Goal: Check status: Check status

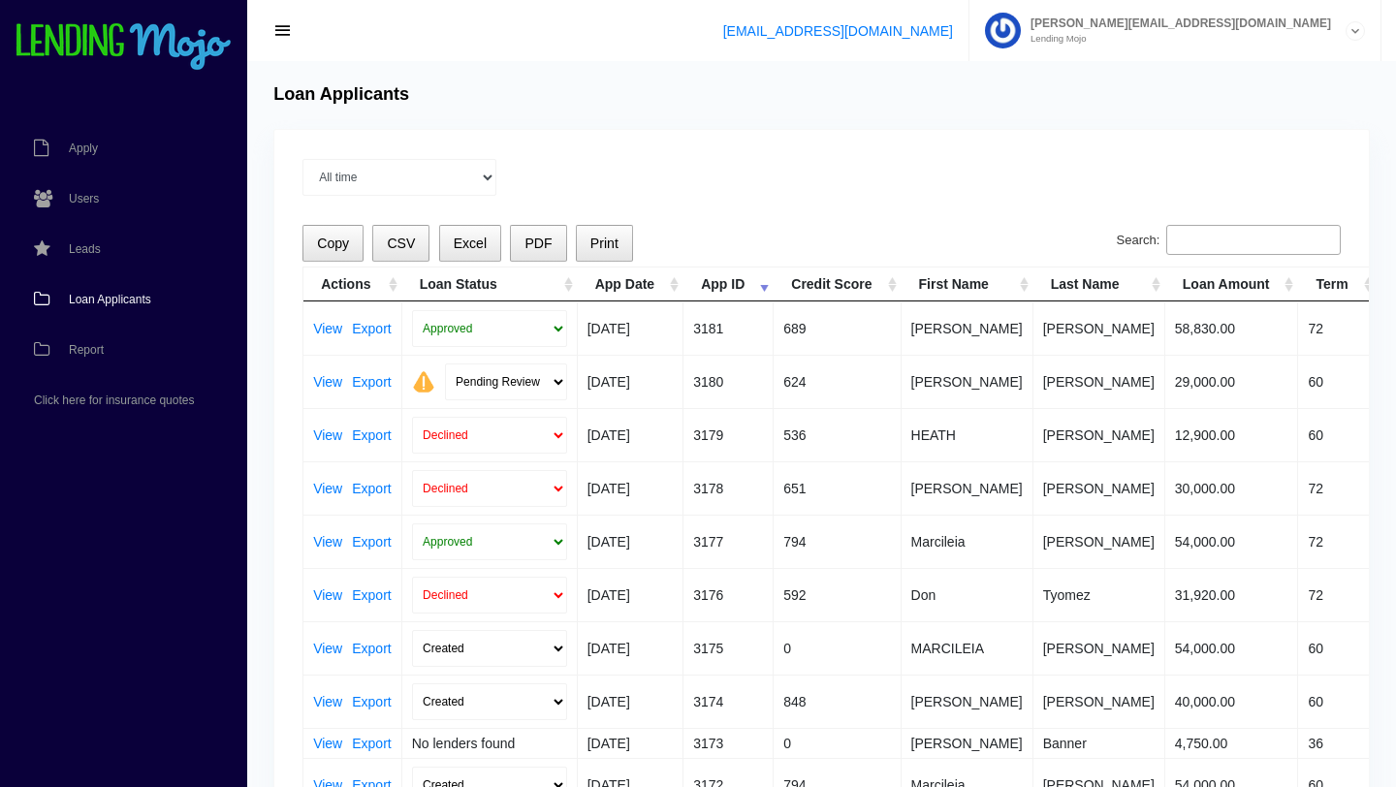
click at [135, 298] on span "Loan Applicants" at bounding box center [110, 300] width 82 height 12
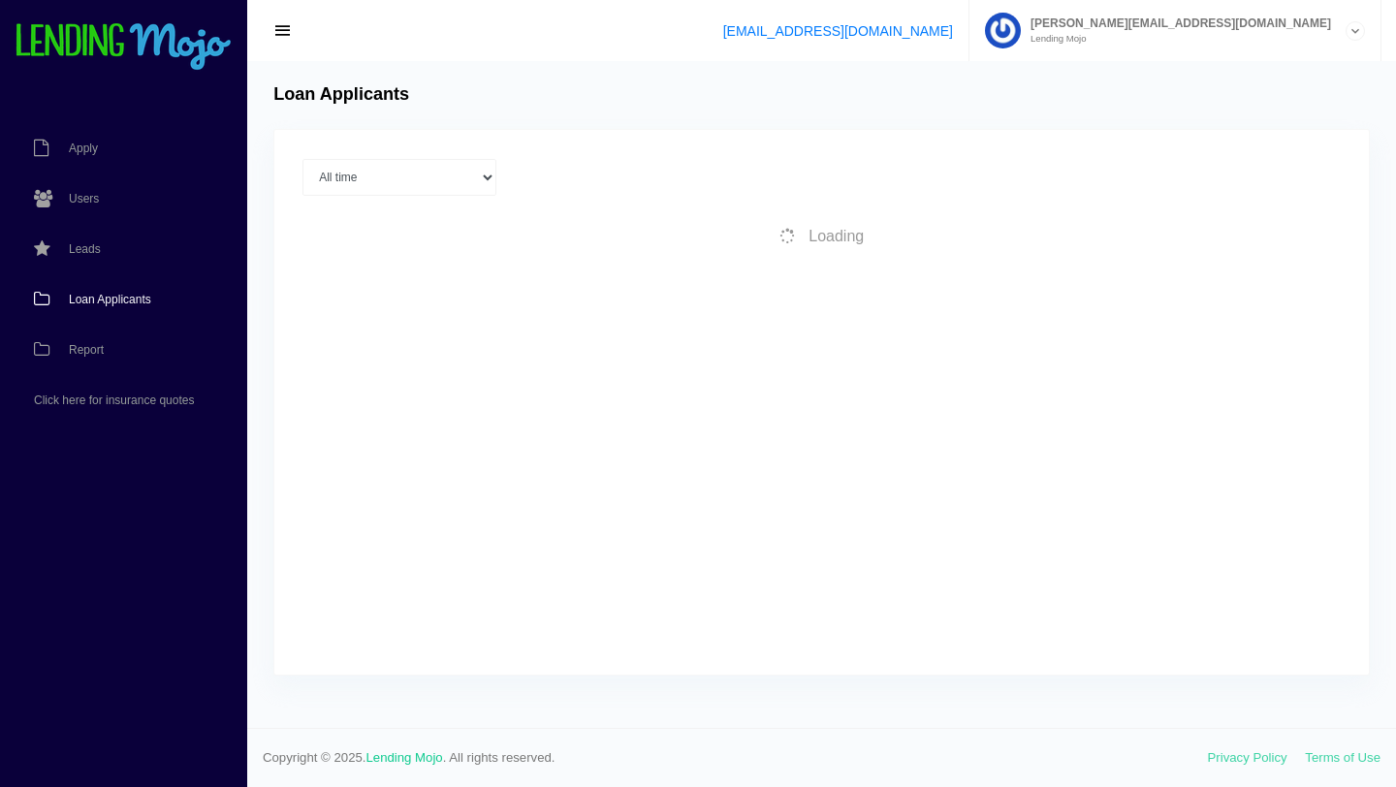
click at [681, 98] on div "Loan Applicants" at bounding box center [822, 94] width 1114 height 21
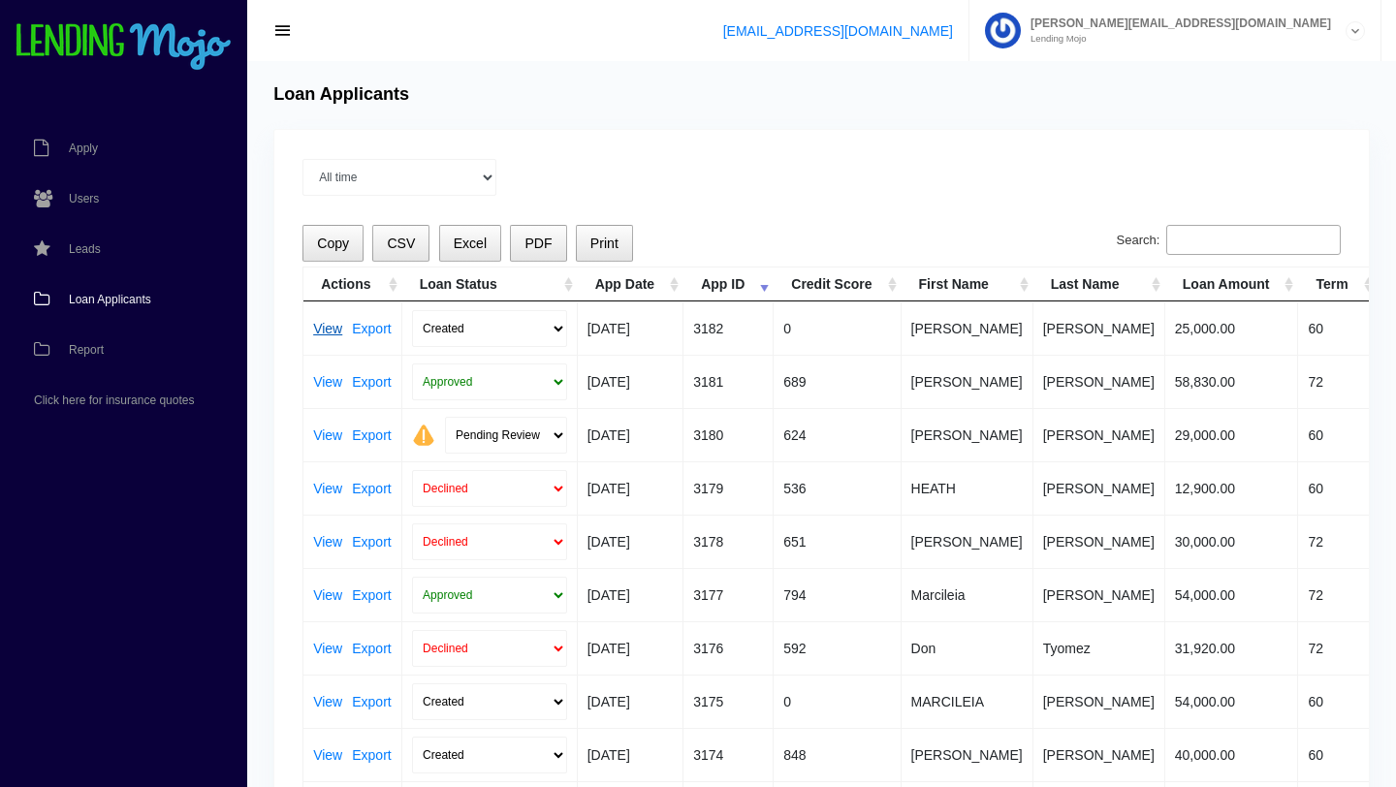
click at [325, 333] on link "View" at bounding box center [327, 329] width 29 height 14
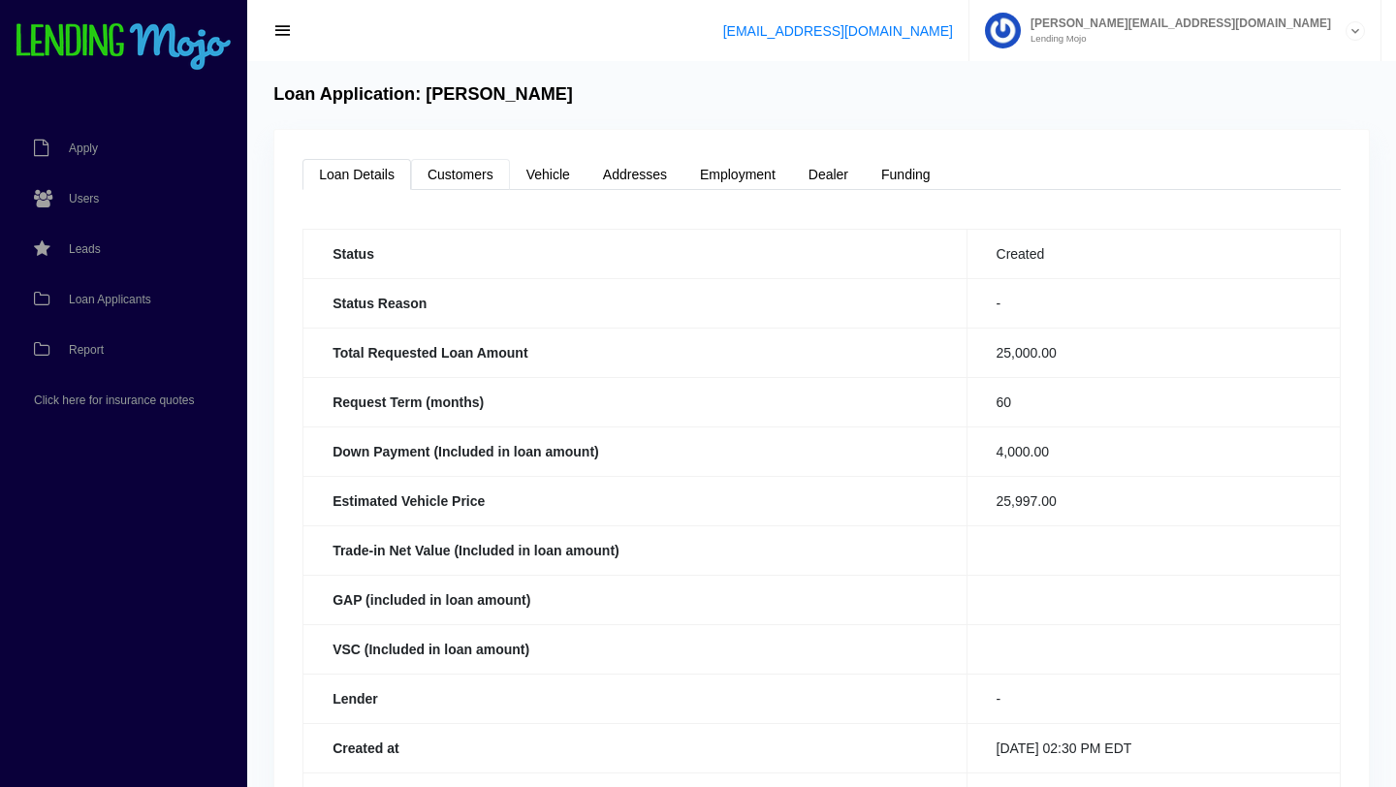
click at [465, 176] on link "Customers" at bounding box center [460, 174] width 99 height 31
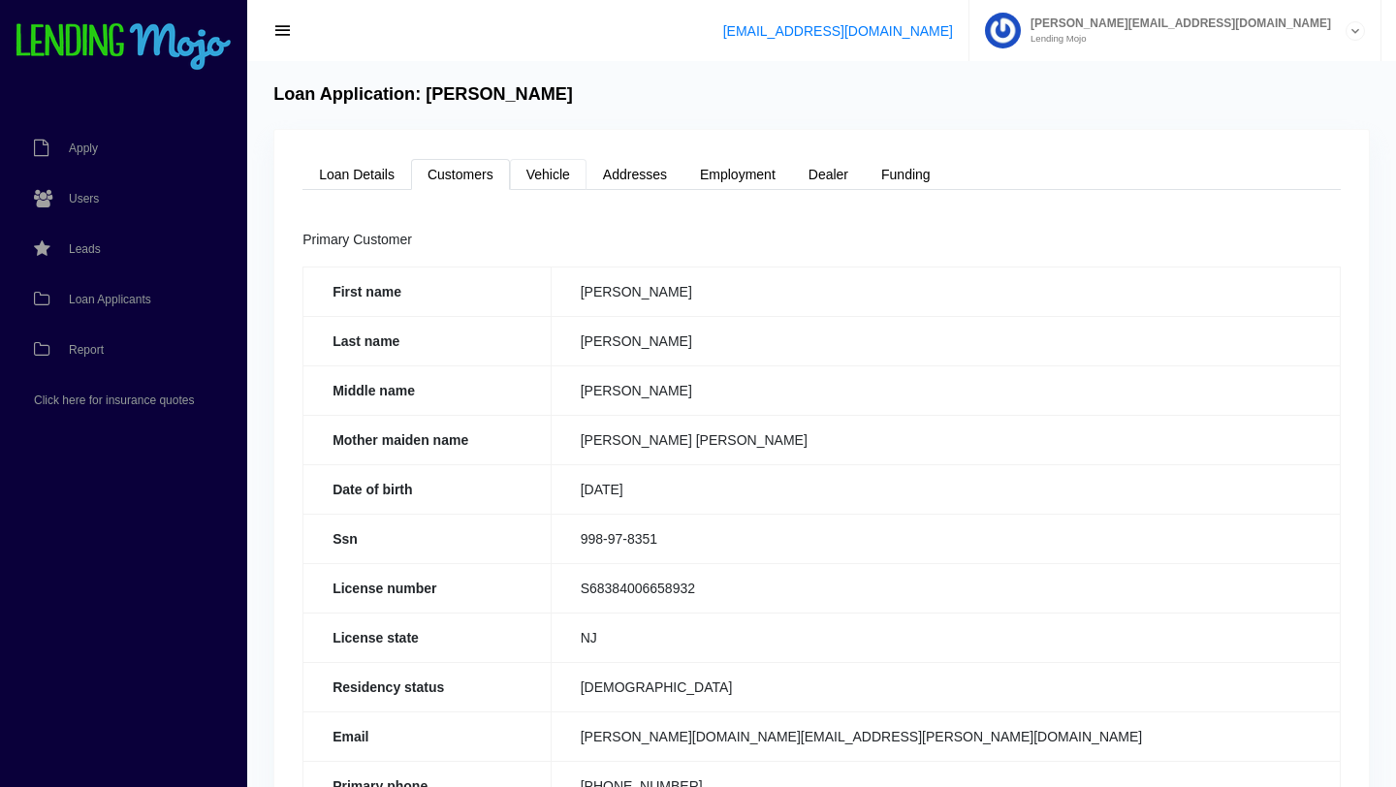
click at [545, 182] on link "Vehicle" at bounding box center [548, 174] width 77 height 31
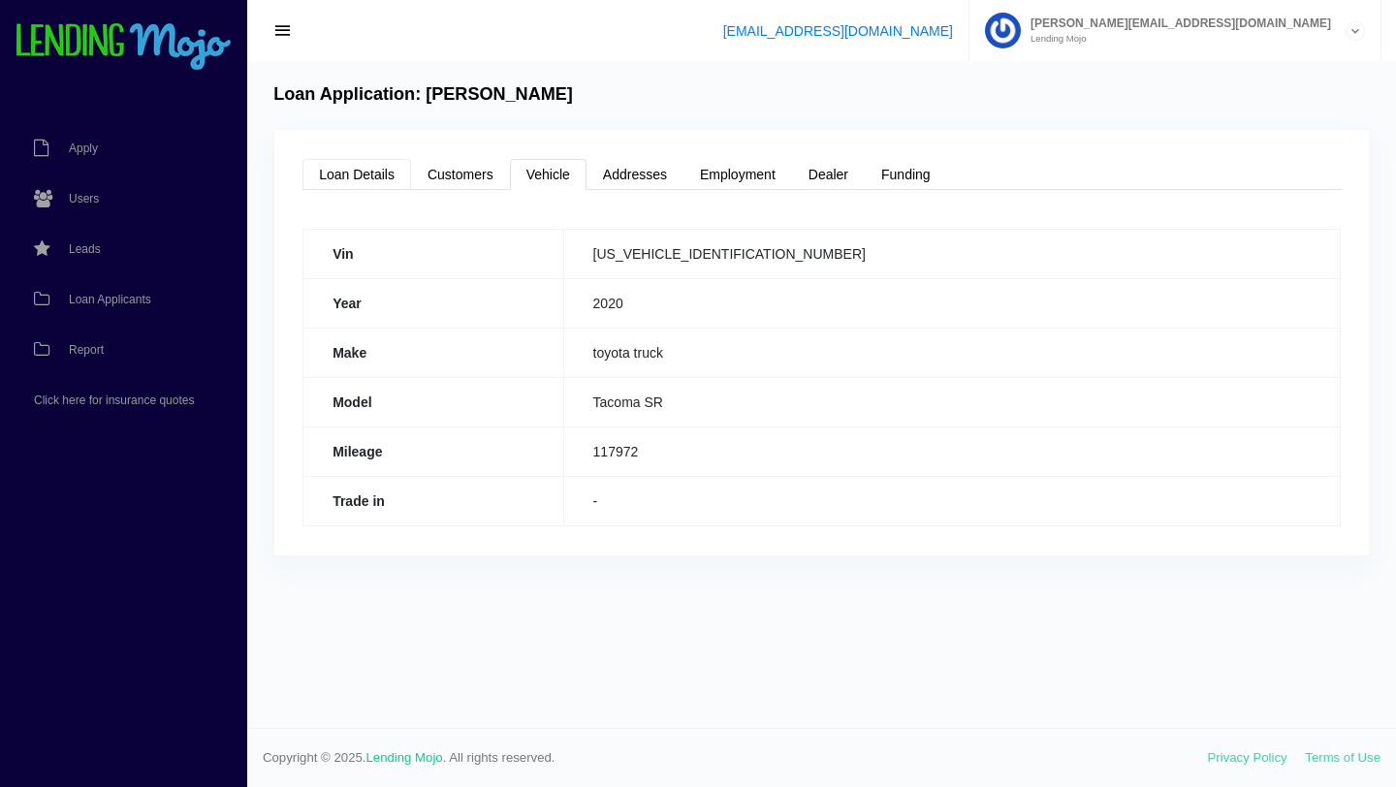
click at [358, 176] on link "Loan Details" at bounding box center [357, 174] width 109 height 31
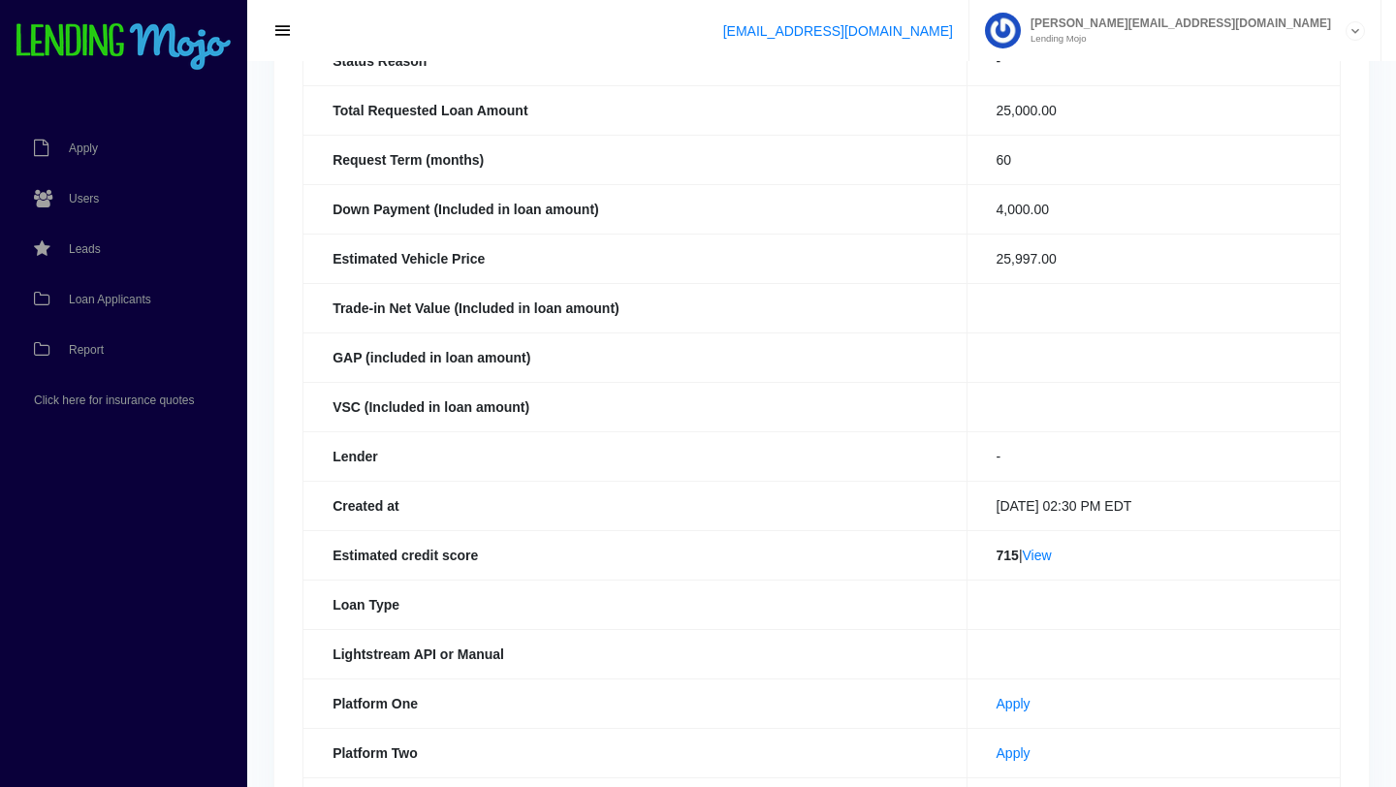
scroll to position [259, 0]
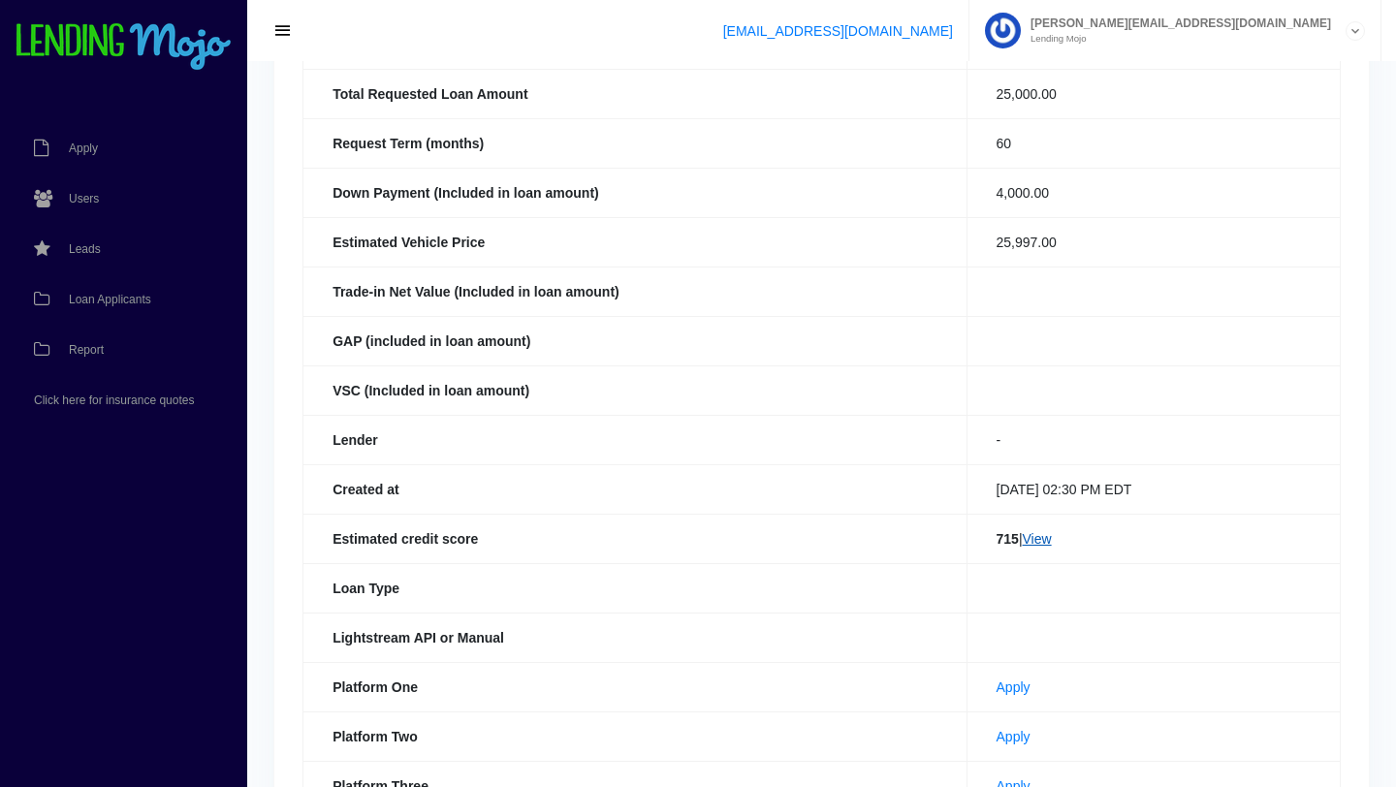
click at [1031, 541] on link "View" at bounding box center [1037, 539] width 29 height 16
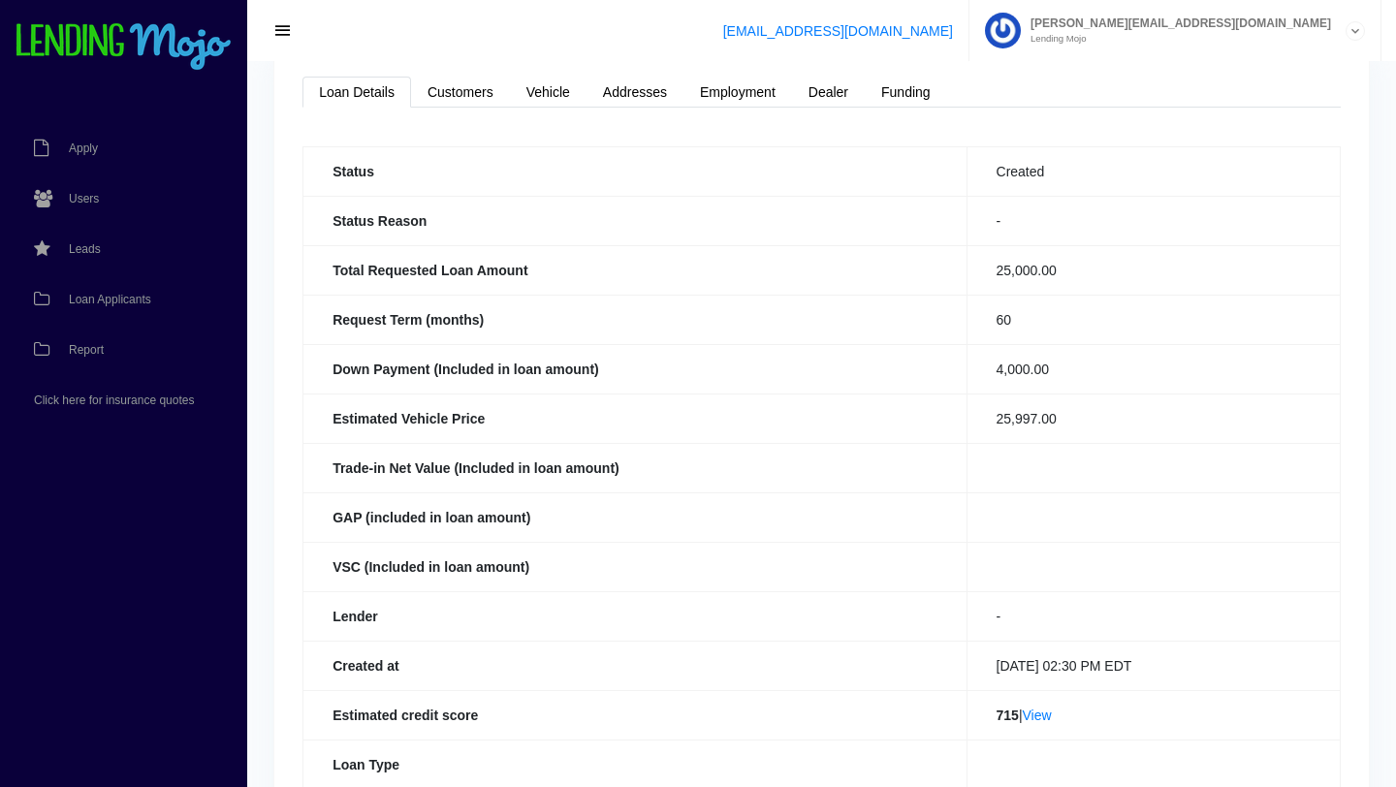
scroll to position [83, 0]
click at [739, 92] on link "Employment" at bounding box center [738, 91] width 109 height 31
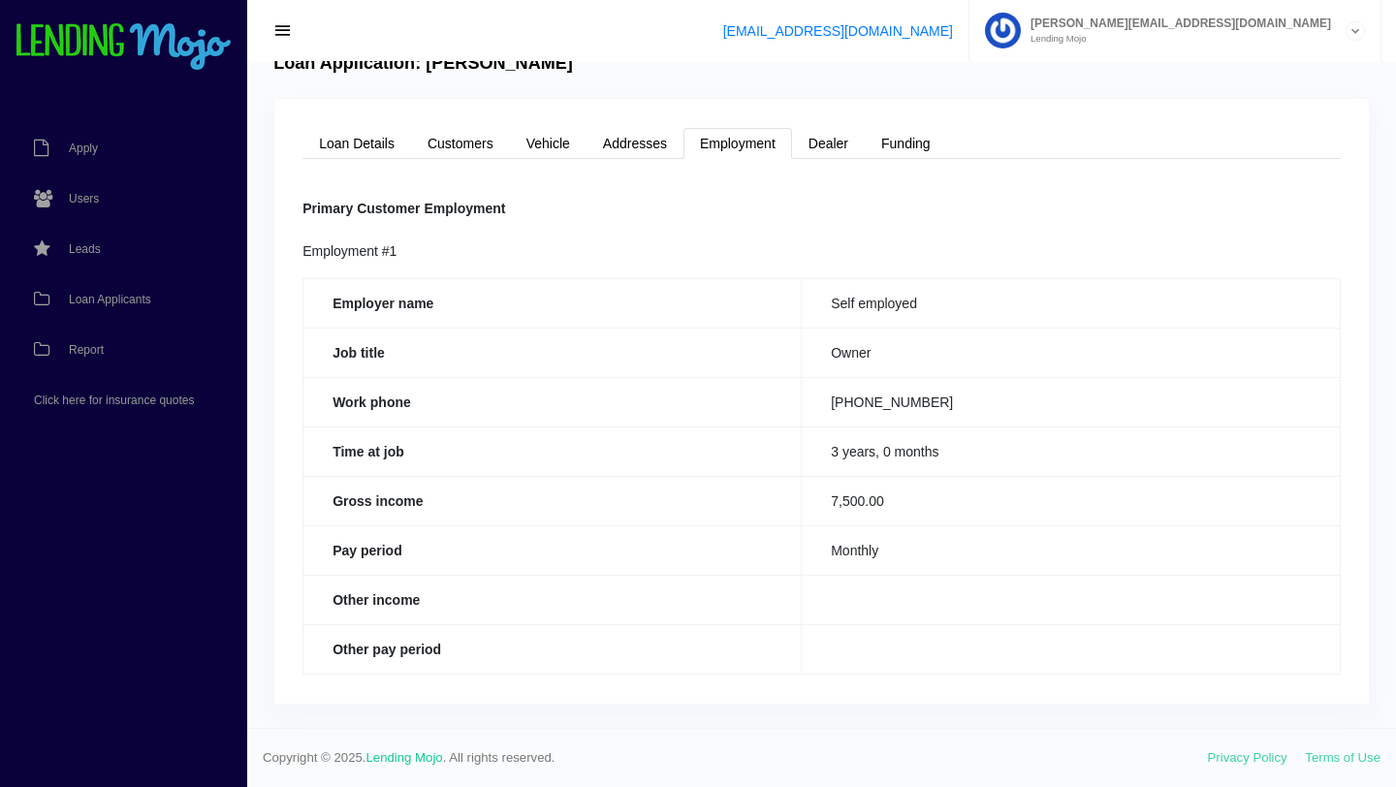
scroll to position [30, 0]
click at [351, 145] on link "Loan Details" at bounding box center [357, 144] width 109 height 31
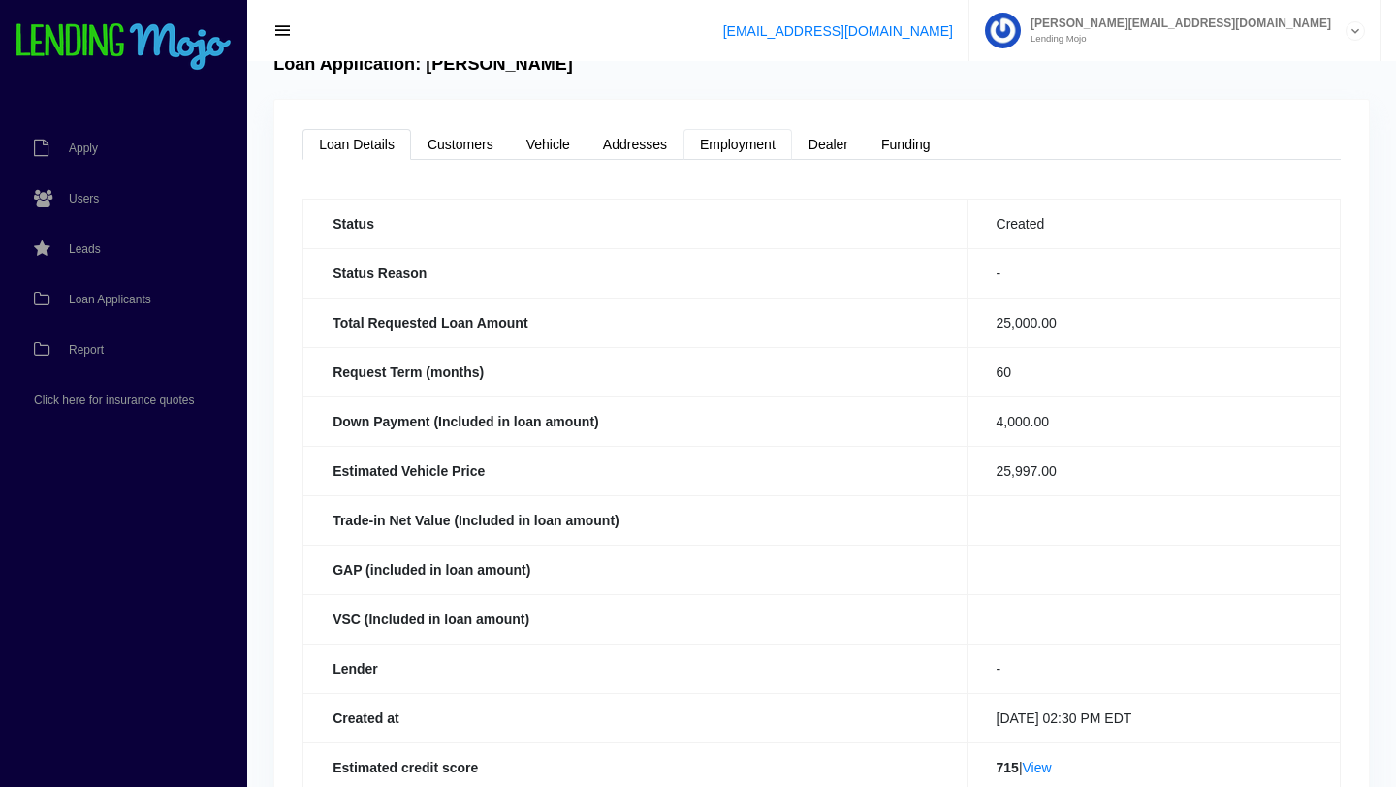
click at [721, 144] on link "Employment" at bounding box center [738, 144] width 109 height 31
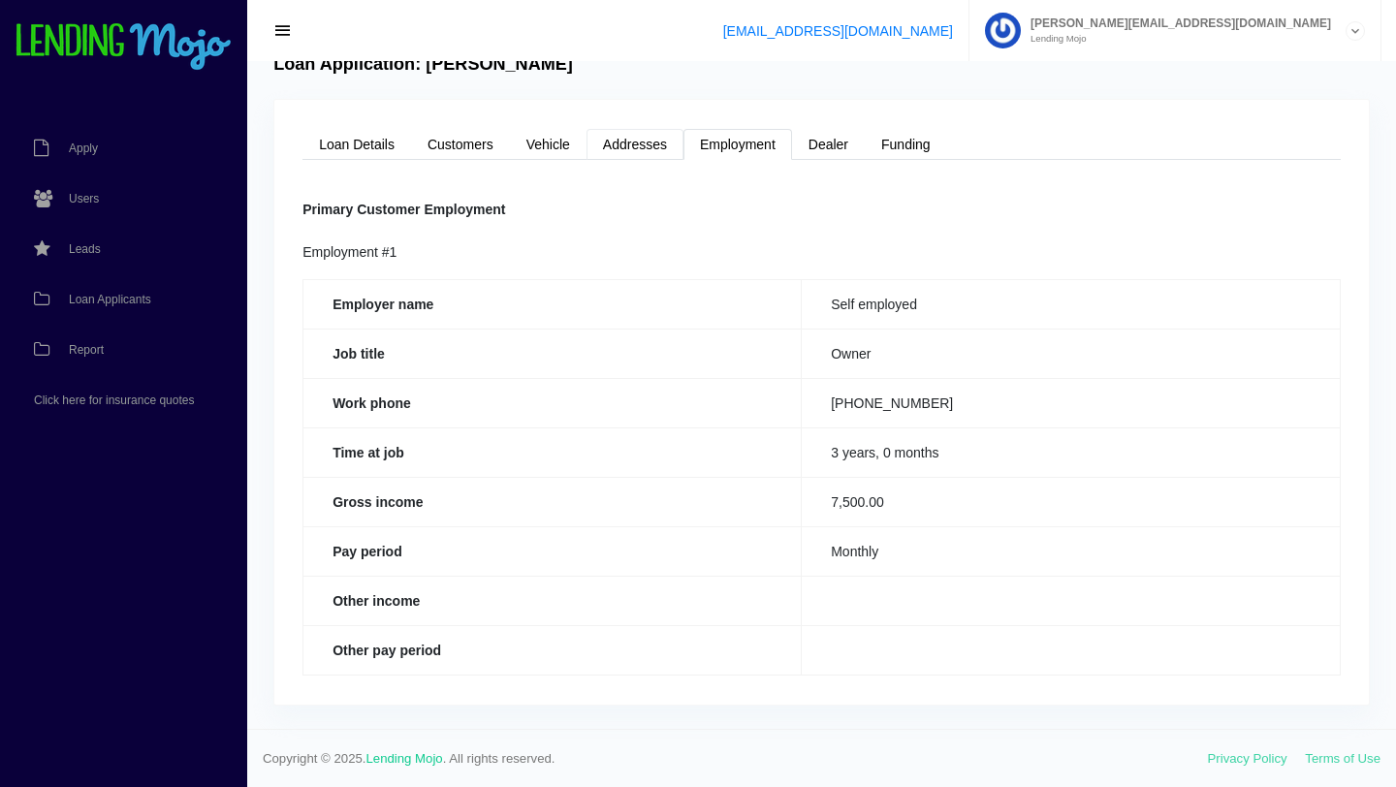
click at [627, 145] on link "Addresses" at bounding box center [635, 144] width 97 height 31
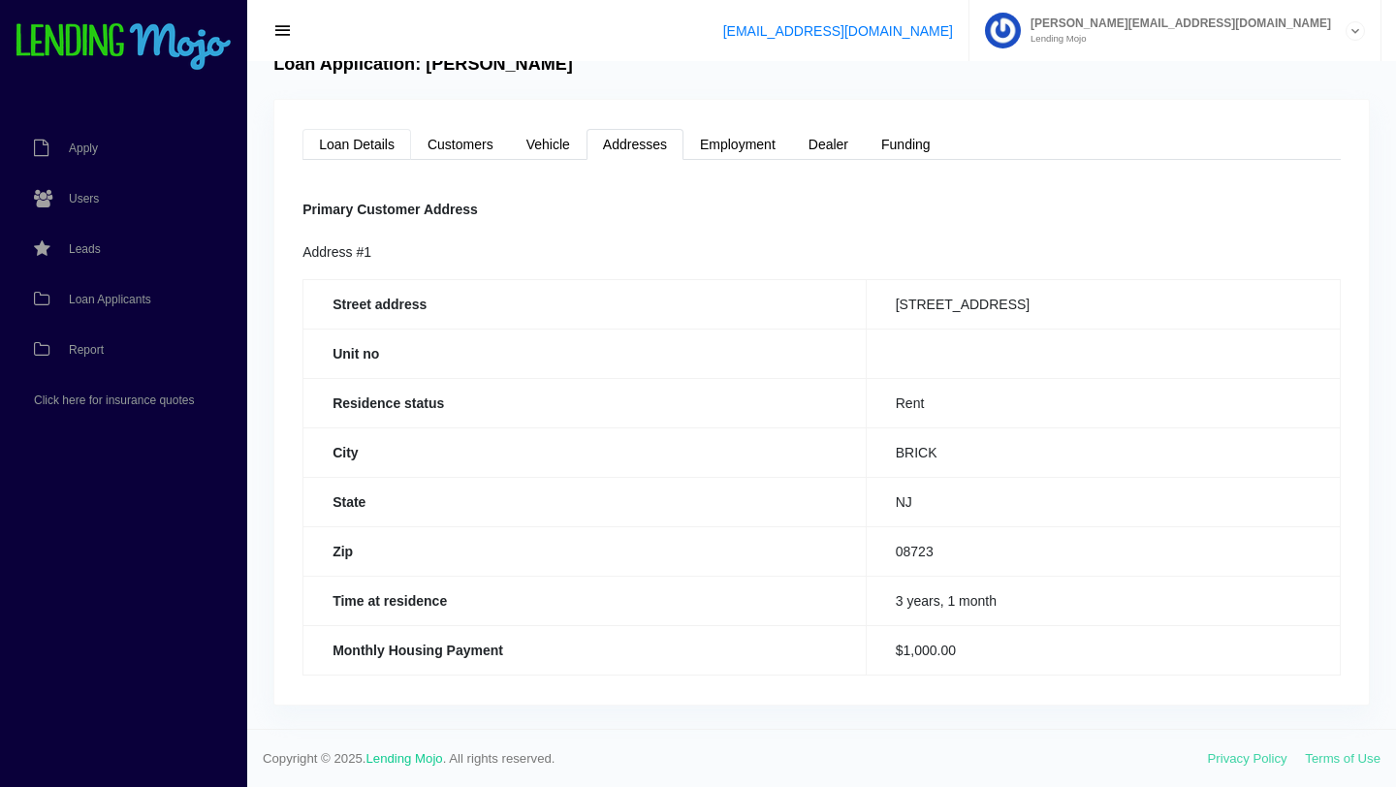
click at [379, 148] on link "Loan Details" at bounding box center [357, 144] width 109 height 31
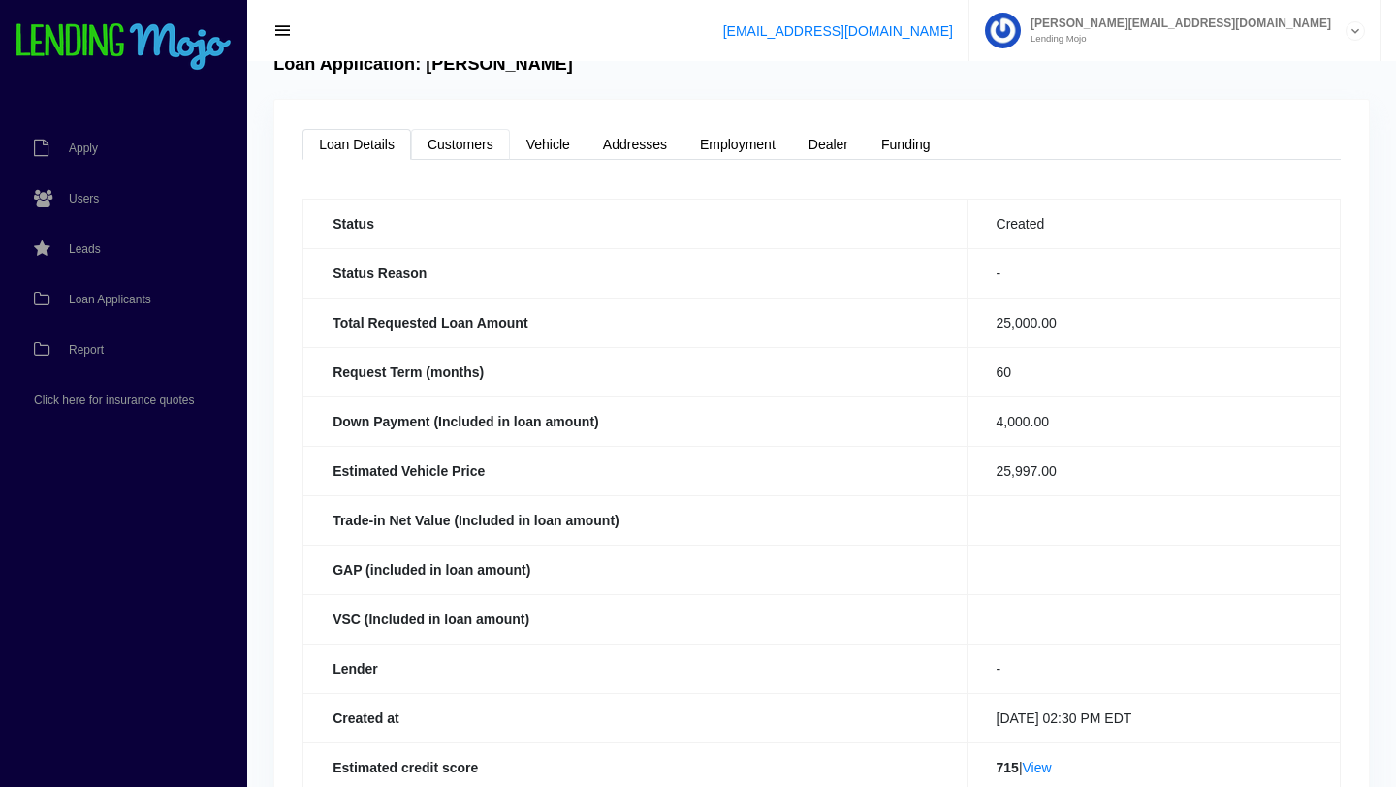
click at [476, 149] on link "Customers" at bounding box center [460, 144] width 99 height 31
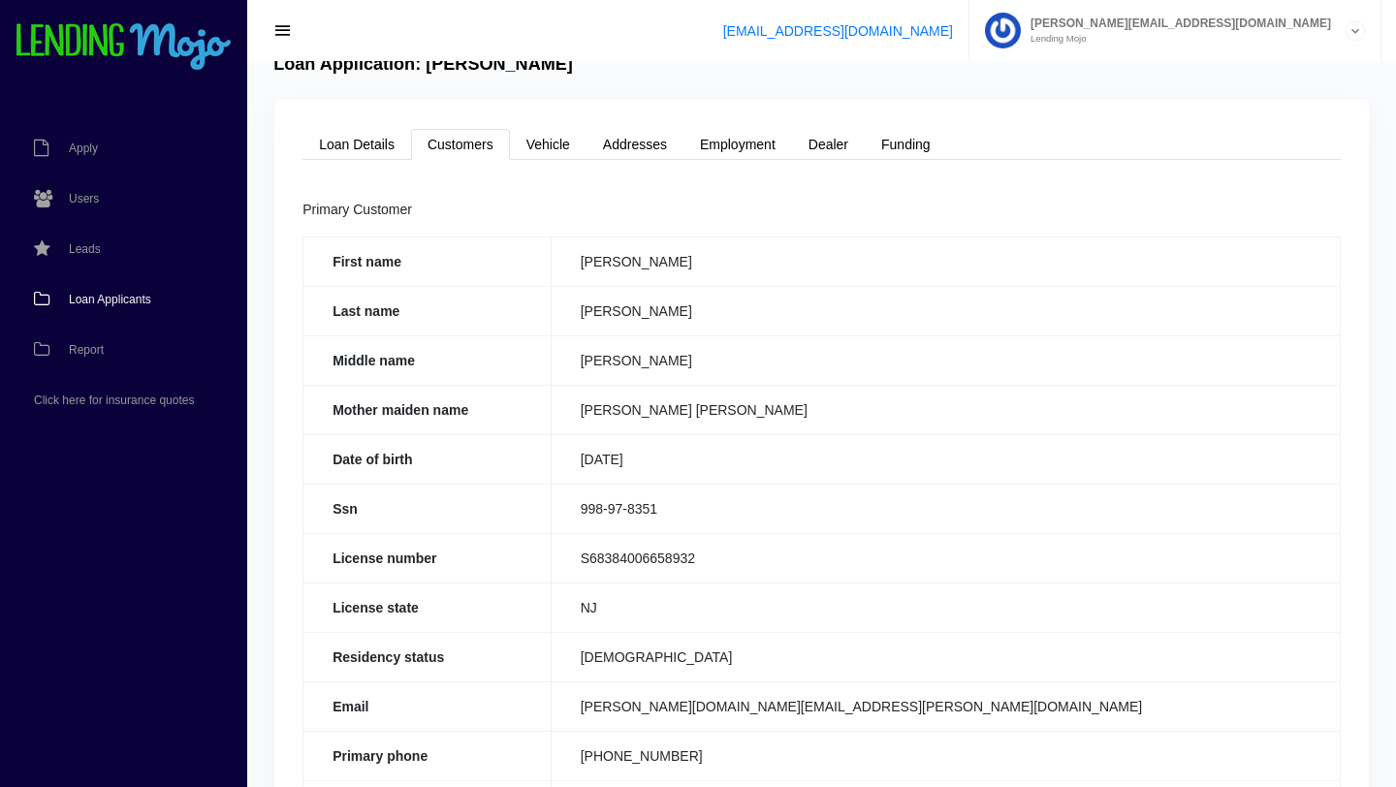
click at [105, 305] on span "Loan Applicants" at bounding box center [110, 300] width 82 height 12
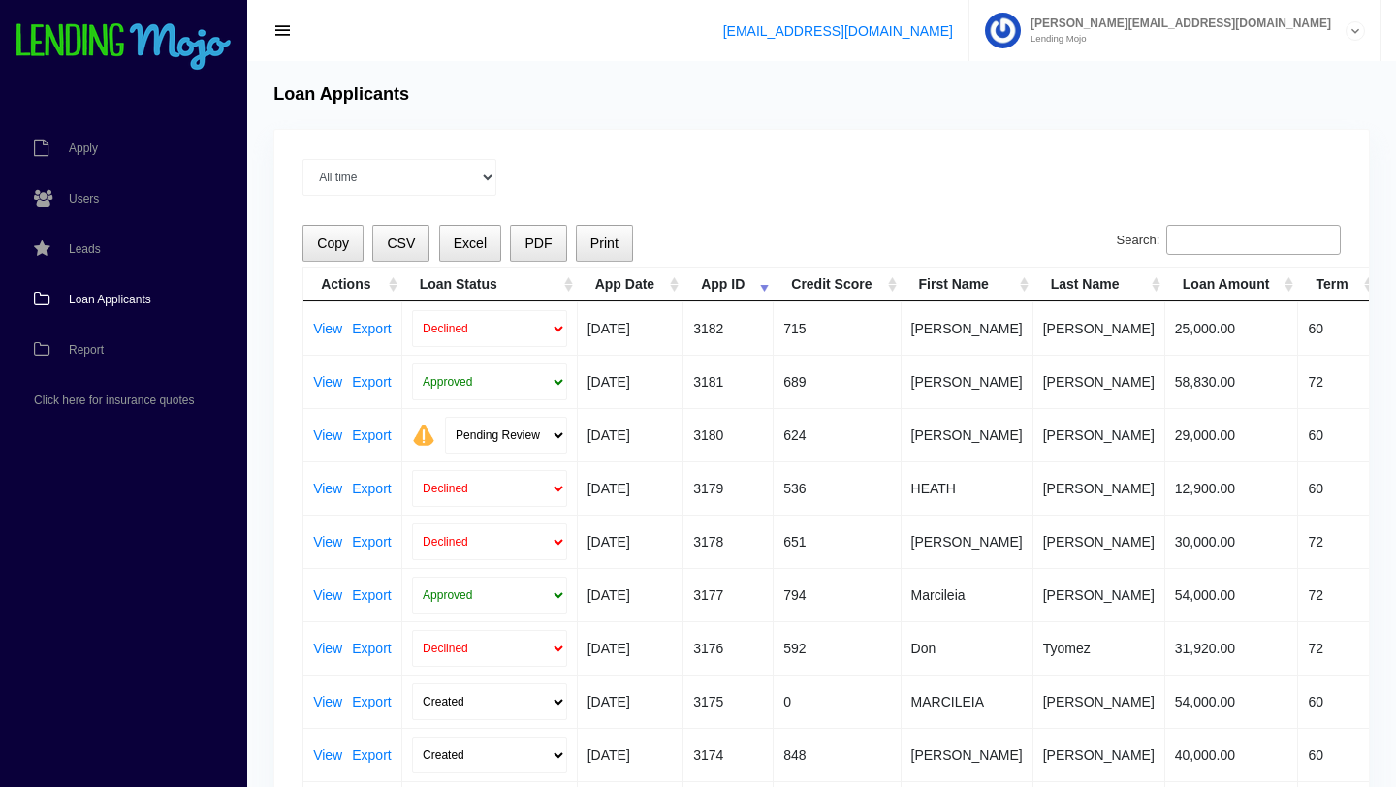
click at [111, 299] on span "Loan Applicants" at bounding box center [110, 300] width 82 height 12
